Goal: Information Seeking & Learning: Learn about a topic

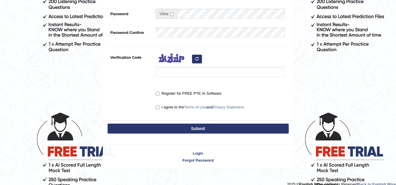
scroll to position [158, 0]
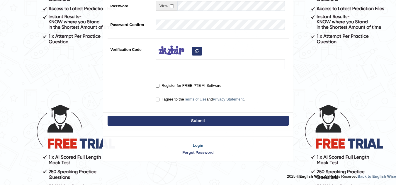
type input "dhanushkakeerthi"
click at [196, 147] on link "Login" at bounding box center [198, 146] width 190 height 6
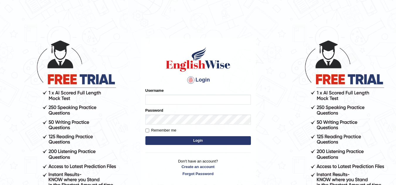
type input "dhanushkakeerthi"
click at [195, 144] on button "Login" at bounding box center [197, 141] width 105 height 9
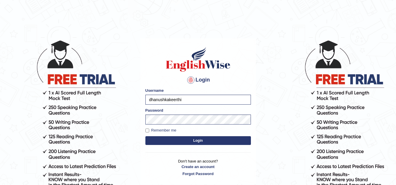
click at [165, 131] on label "Remember me" at bounding box center [160, 131] width 31 height 6
click at [149, 131] on input "Remember me" at bounding box center [147, 131] width 4 height 4
checkbox input "true"
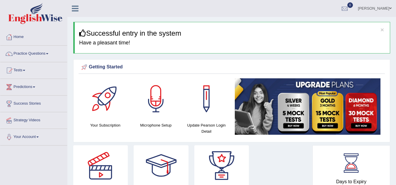
click at [113, 108] on div at bounding box center [105, 99] width 41 height 41
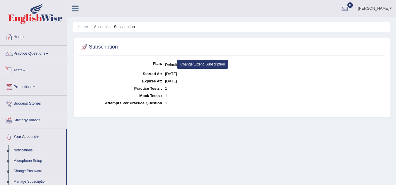
click at [27, 71] on link "Tests" at bounding box center [33, 69] width 67 height 15
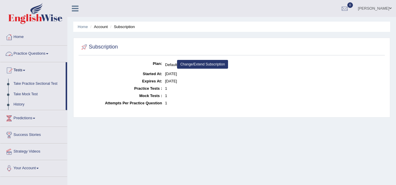
click at [45, 54] on link "Practice Questions" at bounding box center [33, 53] width 67 height 15
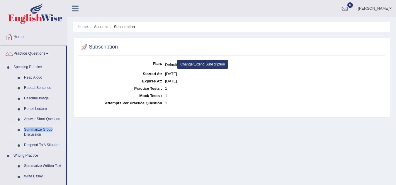
drag, startPoint x: 67, startPoint y: 115, endPoint x: 64, endPoint y: 129, distance: 14.4
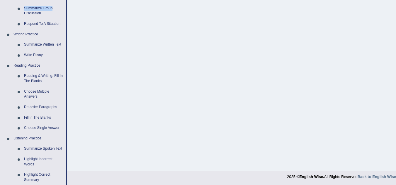
scroll to position [164, 0]
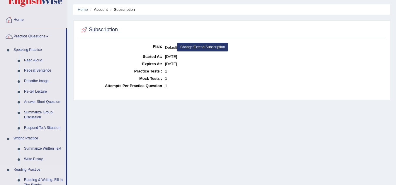
scroll to position [0, 0]
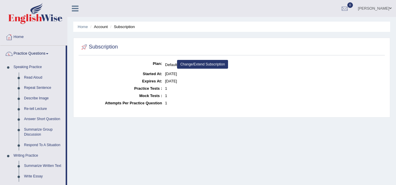
click at [81, 24] on li "Home" at bounding box center [83, 27] width 10 height 6
click at [80, 25] on link "Home" at bounding box center [83, 27] width 10 height 4
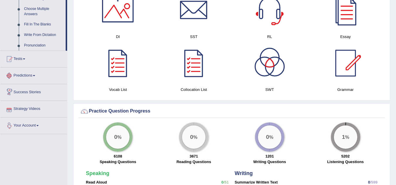
scroll to position [352, 0]
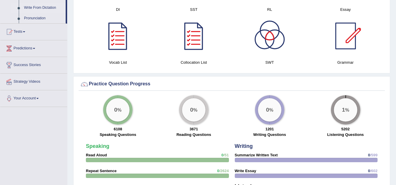
click at [37, 8] on link "Write From Dictation" at bounding box center [43, 8] width 44 height 11
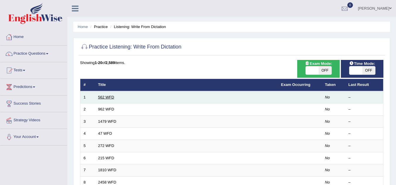
click at [108, 97] on link "562 WFD" at bounding box center [106, 97] width 16 height 4
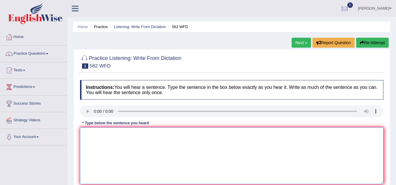
click at [91, 130] on textarea at bounding box center [231, 156] width 303 height 57
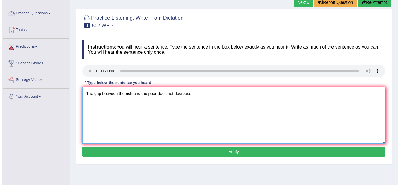
scroll to position [59, 0]
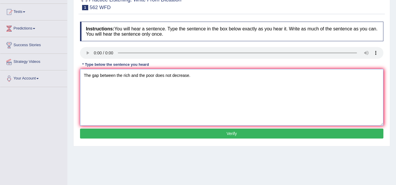
type textarea "The gap between the rich and the poor does not decrease."
click at [215, 136] on button "Verify" at bounding box center [231, 134] width 303 height 10
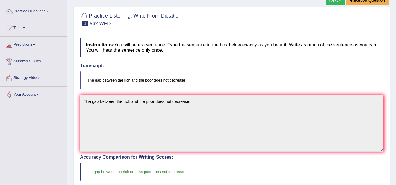
scroll to position [43, 0]
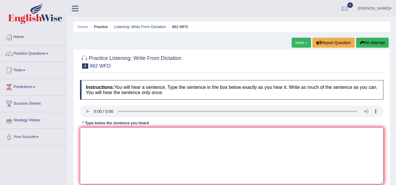
click at [98, 130] on textarea at bounding box center [231, 156] width 303 height 57
type textarea "i"
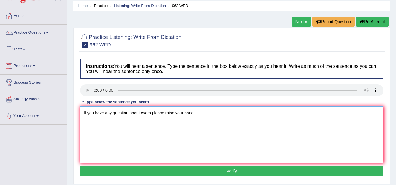
scroll to position [31, 0]
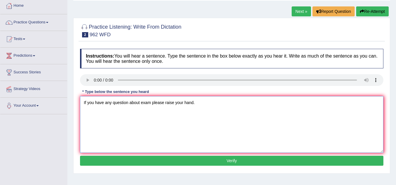
type textarea "If you have any question about exam please raise your hand."
click at [223, 158] on button "Verify" at bounding box center [231, 161] width 303 height 10
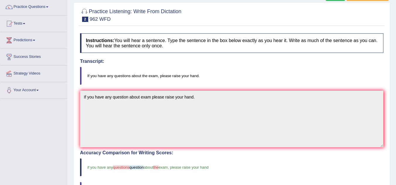
scroll to position [39, 0]
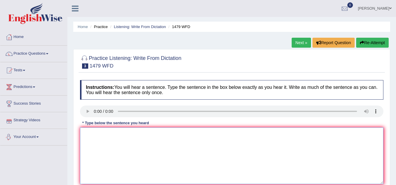
click at [90, 141] on textarea at bounding box center [231, 156] width 303 height 57
type textarea "t"
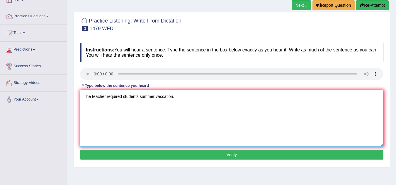
scroll to position [45, 0]
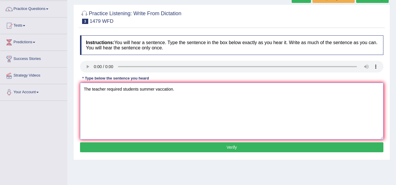
click at [139, 90] on textarea "The teacher required students summer vaccation." at bounding box center [231, 111] width 303 height 57
type textarea "The teacher required students to attend hourmony their summer vaccation."
click at [163, 145] on button "Verify" at bounding box center [231, 148] width 303 height 10
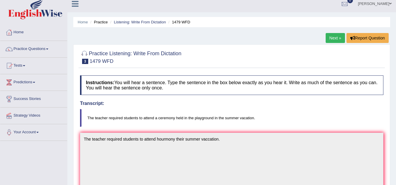
scroll to position [0, 0]
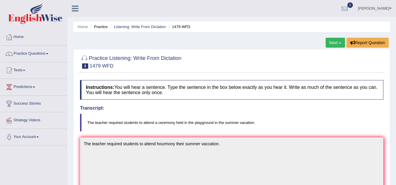
click at [329, 44] on link "Next »" at bounding box center [335, 43] width 19 height 10
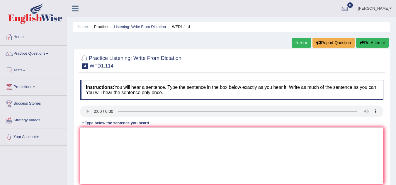
click at [134, 25] on link "Listening: Write From Dictation" at bounding box center [140, 27] width 52 height 4
click at [133, 25] on link "Listening: Write From Dictation" at bounding box center [140, 27] width 52 height 4
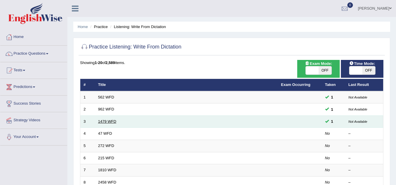
click at [112, 122] on link "1479 WFD" at bounding box center [107, 122] width 18 height 4
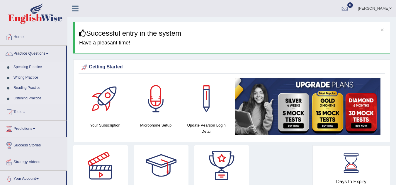
click at [25, 100] on link "Listening Practice" at bounding box center [38, 98] width 55 height 11
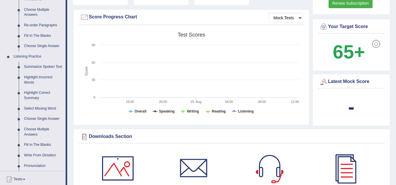
scroll to position [214, 0]
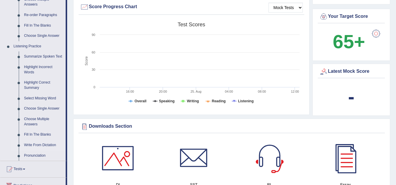
click at [35, 146] on link "Write From Dictation" at bounding box center [43, 145] width 44 height 11
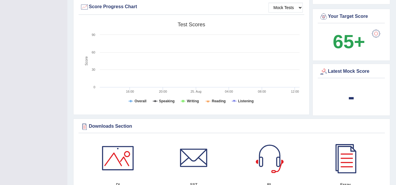
scroll to position [257, 0]
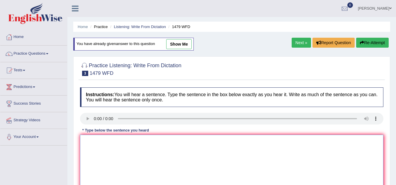
click at [91, 151] on textarea at bounding box center [231, 163] width 303 height 57
click at [118, 141] on textarea "The teacher requ" at bounding box center [231, 163] width 303 height 57
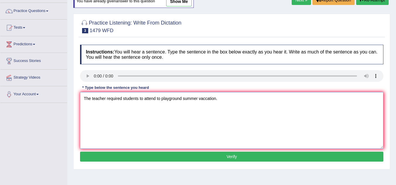
scroll to position [44, 0]
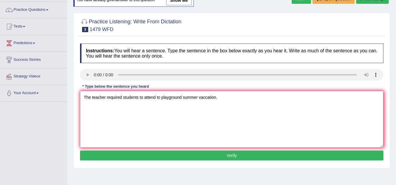
type textarea "The teacher required students to attend to playground summer vaccation."
click at [203, 156] on button "Verify" at bounding box center [231, 156] width 303 height 10
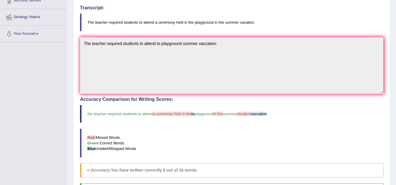
scroll to position [10, 0]
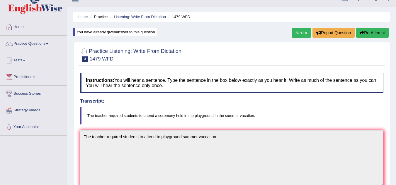
click at [299, 33] on link "Next »" at bounding box center [301, 33] width 19 height 10
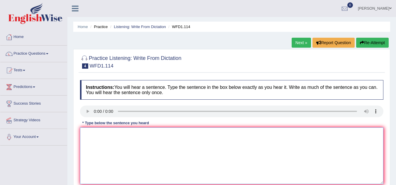
click at [93, 137] on textarea at bounding box center [231, 156] width 303 height 57
type textarea "t"
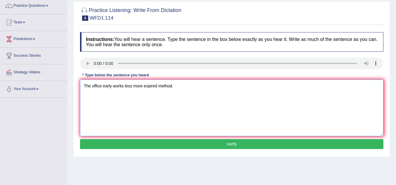
scroll to position [50, 0]
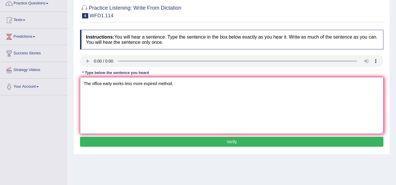
click at [125, 83] on textarea "The office early works less more expired method." at bounding box center [231, 105] width 303 height 57
type textarea "The office early works are less phylosophical more expired method."
click at [155, 142] on button "Verify" at bounding box center [231, 142] width 303 height 10
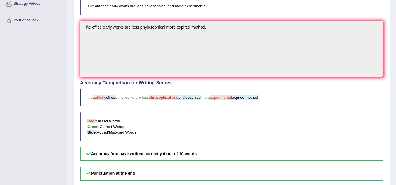
scroll to position [122, 0]
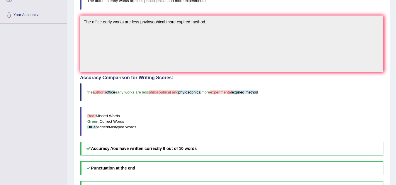
click at [48, 93] on div "Toggle navigation Home Practice Questions Speaking Practice Read Aloud Repeat S…" at bounding box center [198, 78] width 396 height 400
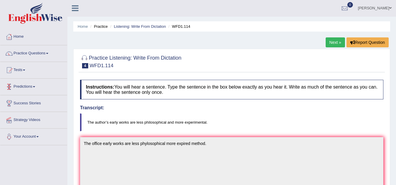
scroll to position [0, 0]
click at [38, 54] on link "Practice Questions" at bounding box center [33, 53] width 67 height 15
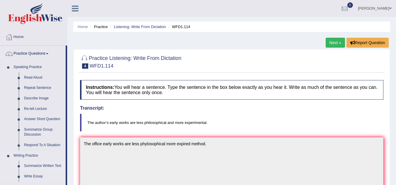
click at [35, 163] on link "Summarize Written Text" at bounding box center [43, 166] width 44 height 11
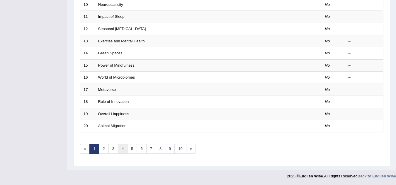
click at [123, 151] on link "4" at bounding box center [123, 149] width 10 height 10
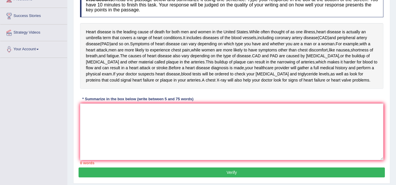
scroll to position [117, 0]
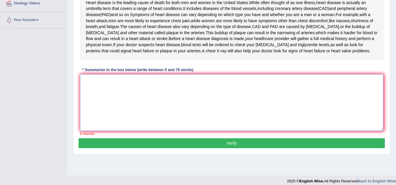
click at [94, 113] on textarea at bounding box center [231, 102] width 303 height 57
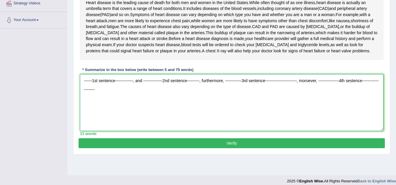
type textarea "------1st sentence-------------, and --------------2nd sentence---------, furth…"
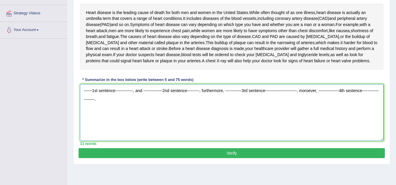
scroll to position [99, 0]
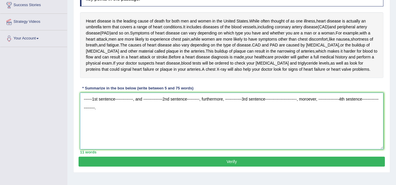
drag, startPoint x: 102, startPoint y: 132, endPoint x: 55, endPoint y: 110, distance: 51.5
click at [54, 110] on div "Toggle navigation Home Practice Questions Speaking Practice Read Aloud Repeat S…" at bounding box center [198, 53] width 396 height 305
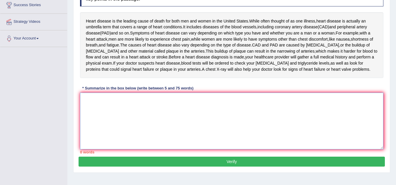
click at [124, 135] on textarea at bounding box center [231, 121] width 303 height 57
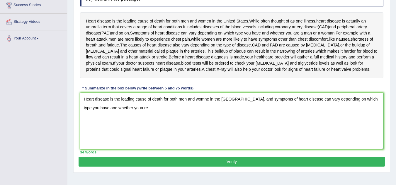
drag, startPoint x: 126, startPoint y: 129, endPoint x: 180, endPoint y: 133, distance: 54.3
click at [113, 129] on textarea "Heart disease is the leading cause of death for both men and womne in the Unite…" at bounding box center [231, 121] width 303 height 57
type textarea "Heart disease is the leading cause of death for both men and womne in the Unite…"
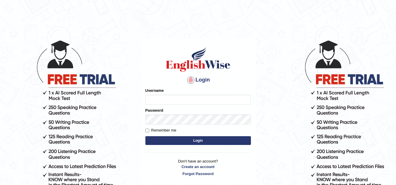
type input "dhanushkakeerthi"
drag, startPoint x: 0, startPoint y: 0, endPoint x: 205, endPoint y: 145, distance: 251.0
click at [205, 145] on button "Login" at bounding box center [197, 141] width 105 height 9
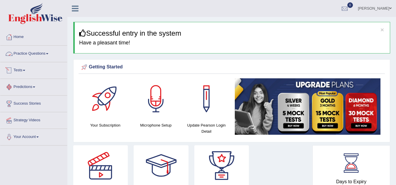
click at [44, 55] on link "Practice Questions" at bounding box center [33, 53] width 67 height 15
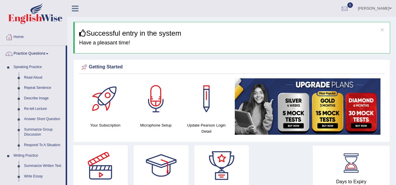
drag, startPoint x: 67, startPoint y: 131, endPoint x: 69, endPoint y: 146, distance: 14.8
click at [51, 167] on link "Summarize Written Text" at bounding box center [43, 166] width 44 height 11
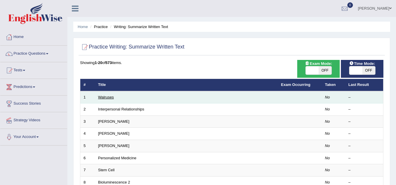
click at [107, 98] on link "Walruses" at bounding box center [106, 97] width 16 height 4
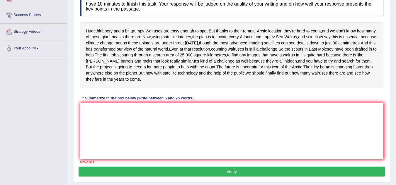
scroll to position [76, 0]
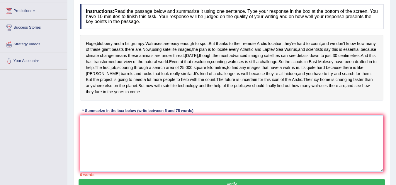
click at [98, 150] on textarea at bounding box center [231, 143] width 303 height 57
